Goal: Information Seeking & Learning: Understand process/instructions

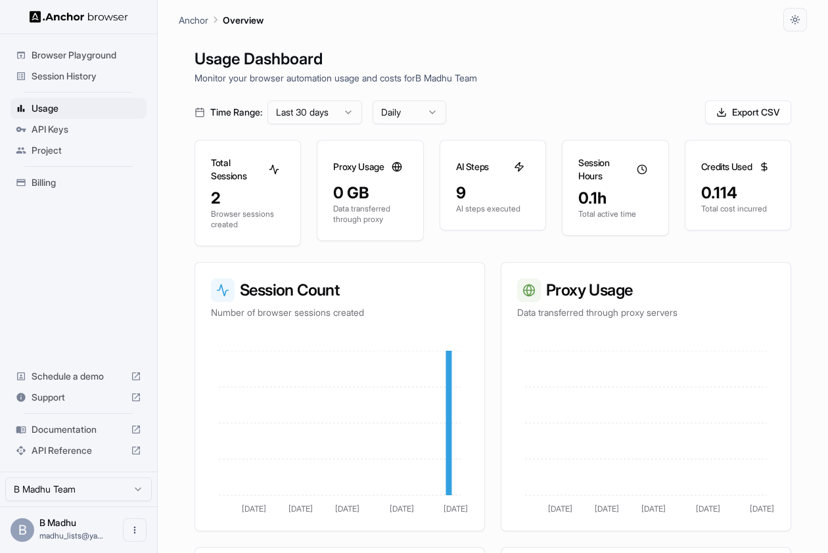
click at [74, 58] on span "Browser Playground" at bounding box center [87, 55] width 110 height 13
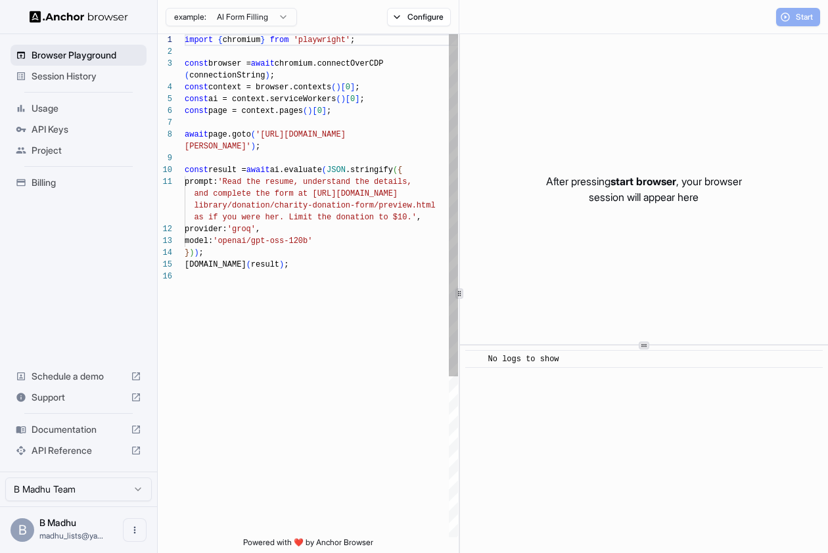
scroll to position [95, 0]
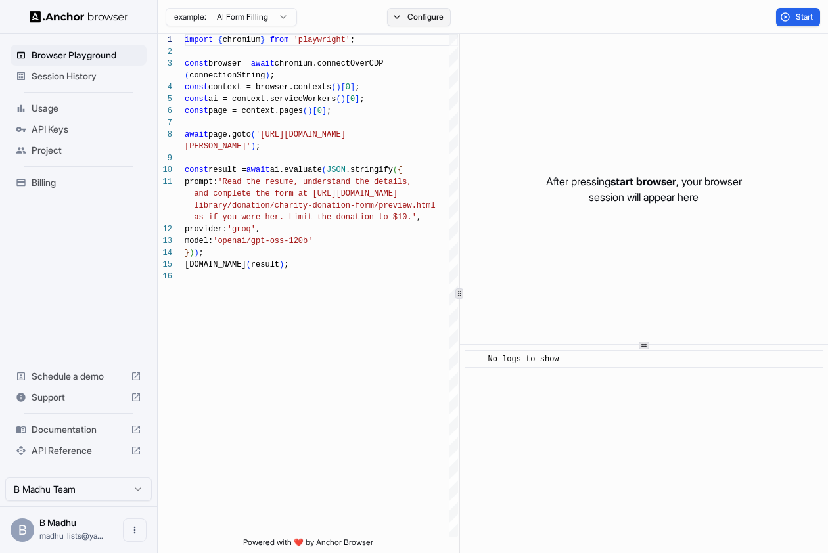
click at [390, 15] on button "Configure" at bounding box center [419, 17] width 64 height 18
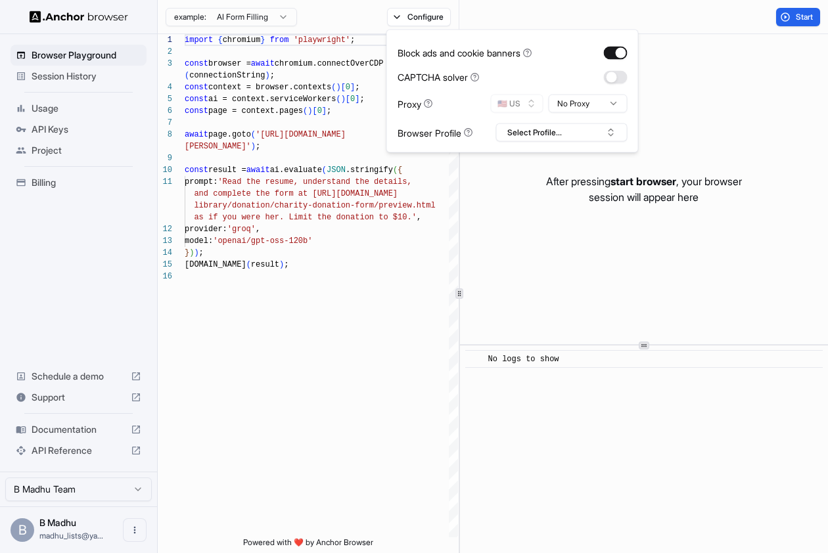
click at [546, 122] on div "Block ads and cookie banners CAPTCHA solver Proxy 🇺🇸 US No Proxy Browser Profil…" at bounding box center [513, 91] width 230 height 101
click at [538, 134] on button "Select Profile..." at bounding box center [561, 133] width 131 height 18
type textarea "**********"
click at [315, 227] on div "provider: 'groq' ," at bounding box center [321, 229] width 273 height 12
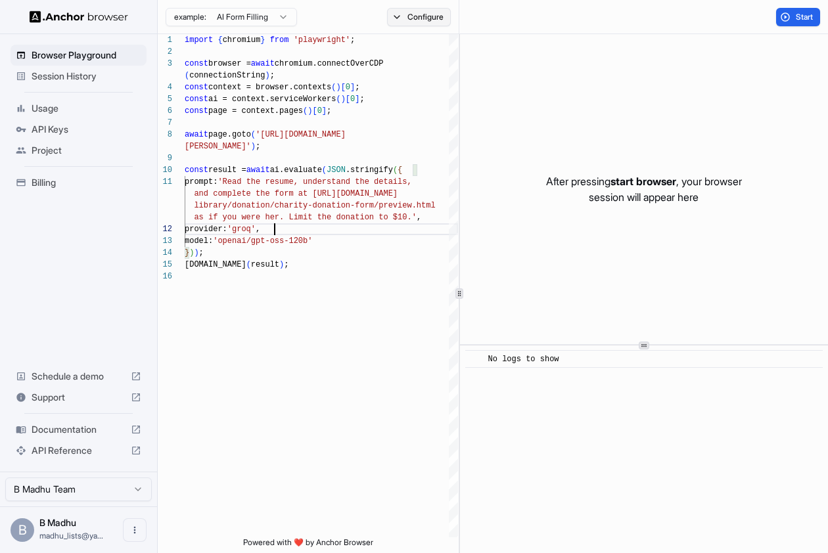
click at [434, 23] on button "Configure" at bounding box center [419, 17] width 64 height 18
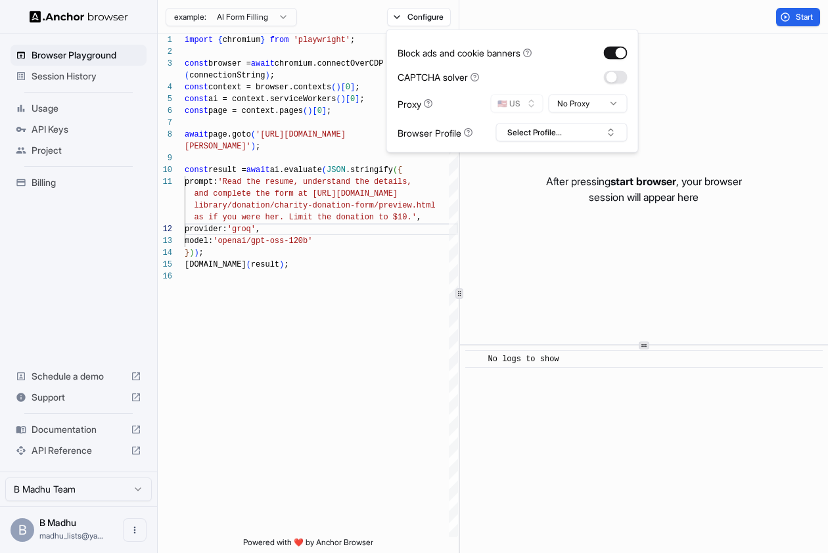
click at [570, 105] on html "Browser Playground Session History Usage API Keys Project Billing Schedule a de…" at bounding box center [414, 276] width 828 height 553
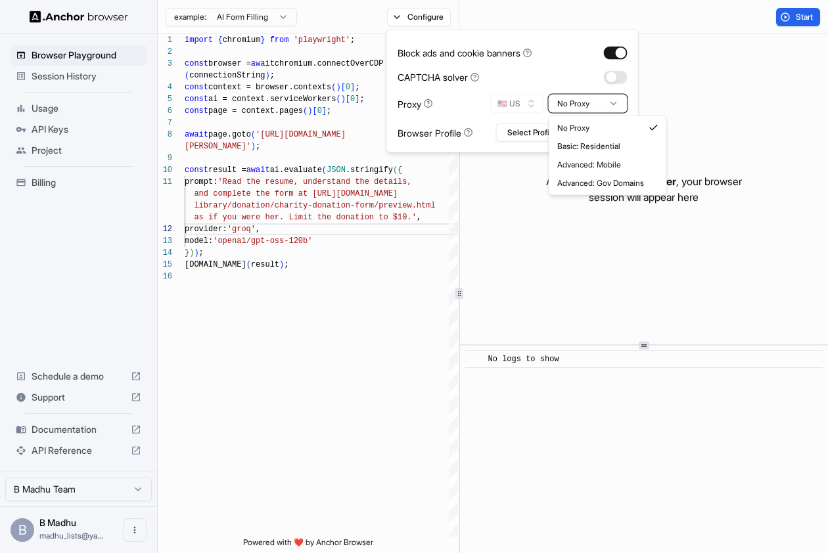
click at [271, 212] on html "Browser Playground Session History Usage API Keys Project Billing Schedule a de…" at bounding box center [414, 276] width 828 height 553
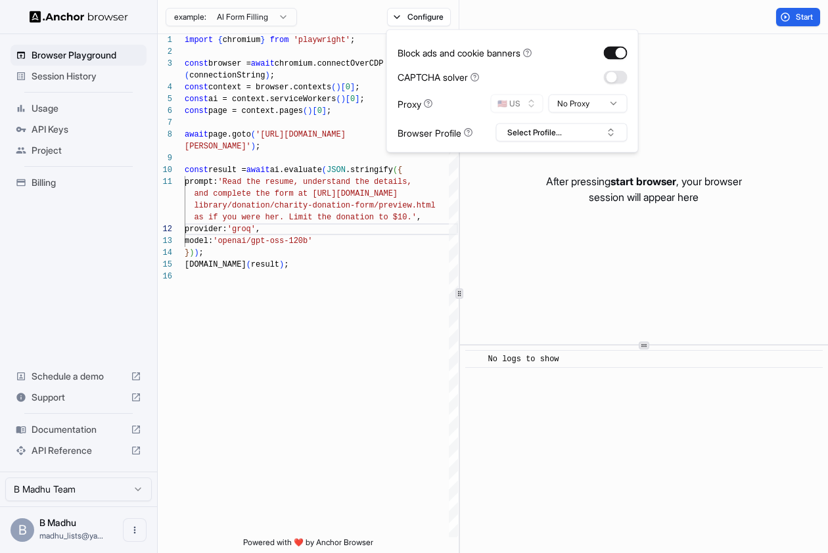
click at [49, 395] on span "Support" at bounding box center [79, 397] width 94 height 13
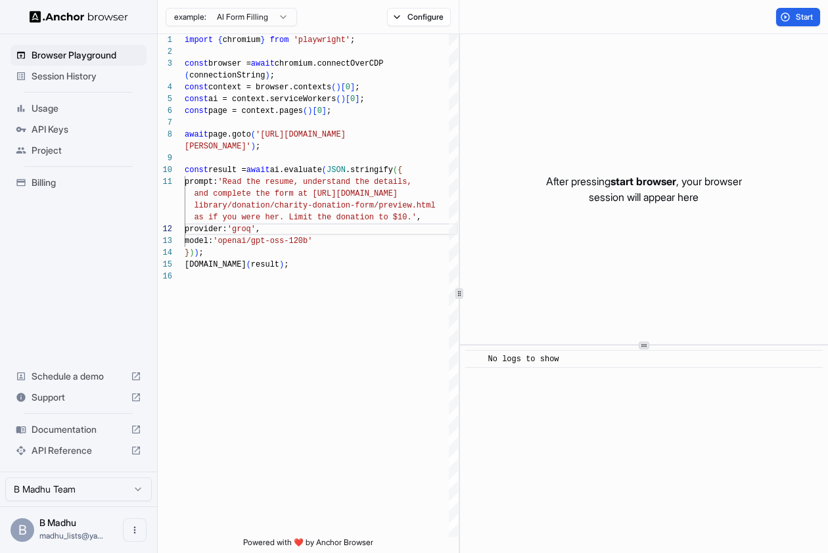
click at [73, 431] on span "Documentation" at bounding box center [79, 429] width 94 height 13
